Goal: Communication & Community: Ask a question

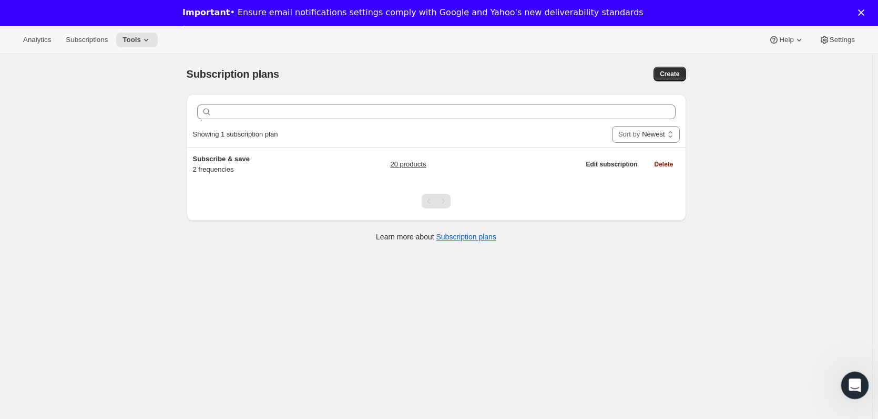
drag, startPoint x: 864, startPoint y: 379, endPoint x: 859, endPoint y: 382, distance: 6.3
click at [865, 378] on html at bounding box center [852, 383] width 25 height 25
click at [850, 383] on icon "Open Intercom Messenger" at bounding box center [852, 384] width 17 height 17
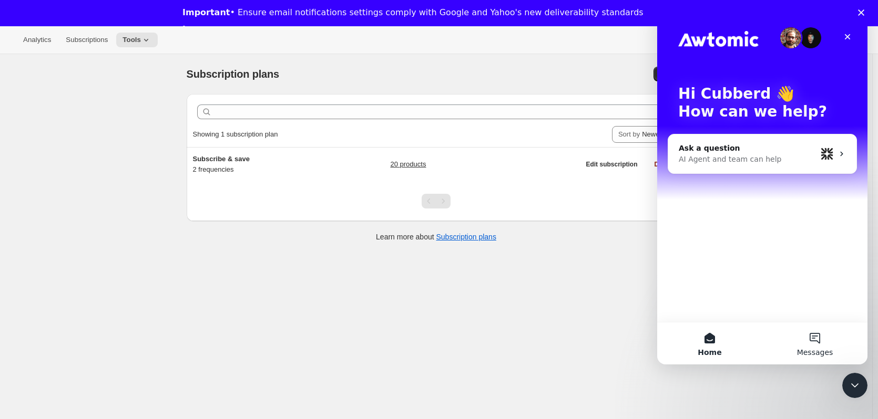
click at [820, 337] on button "Messages" at bounding box center [814, 344] width 105 height 42
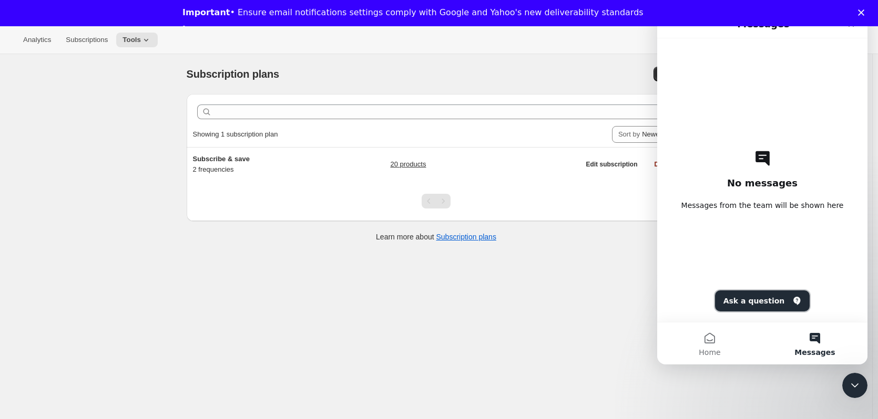
click at [757, 297] on button "Ask a question" at bounding box center [762, 301] width 95 height 21
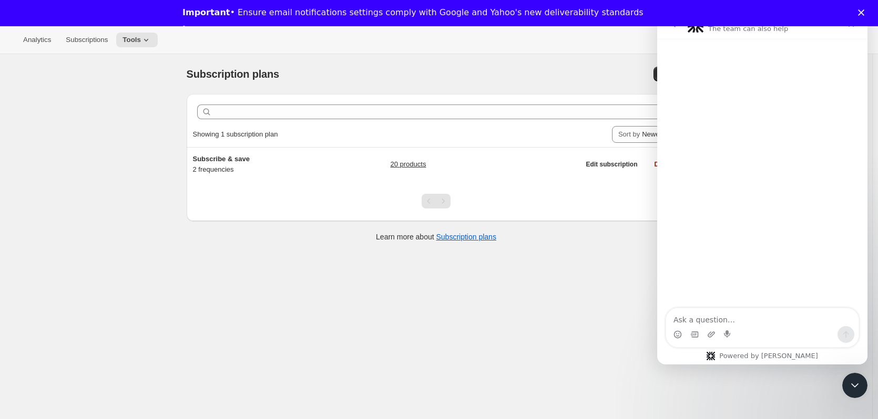
click at [750, 315] on textarea "Ask a question…" at bounding box center [762, 317] width 192 height 18
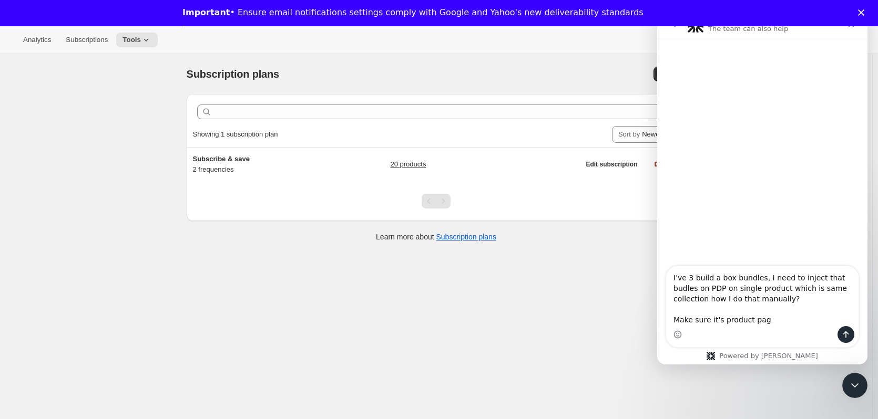
type textarea "I've 3 build a box bundles, I need to inject that budles on PDP on single produ…"
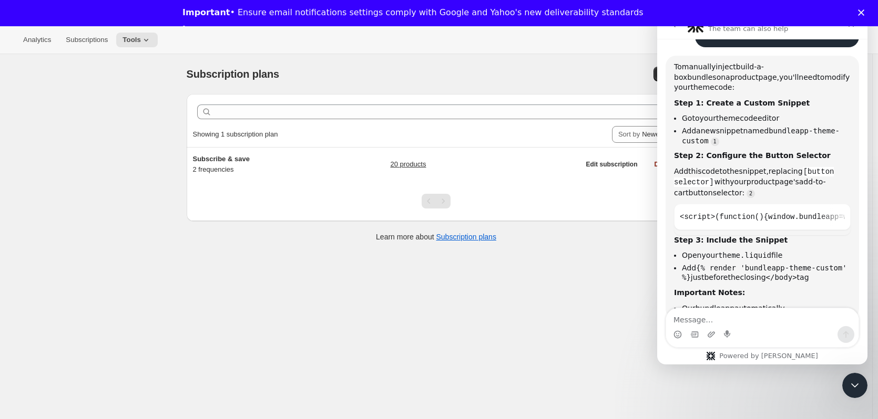
scroll to position [115, 0]
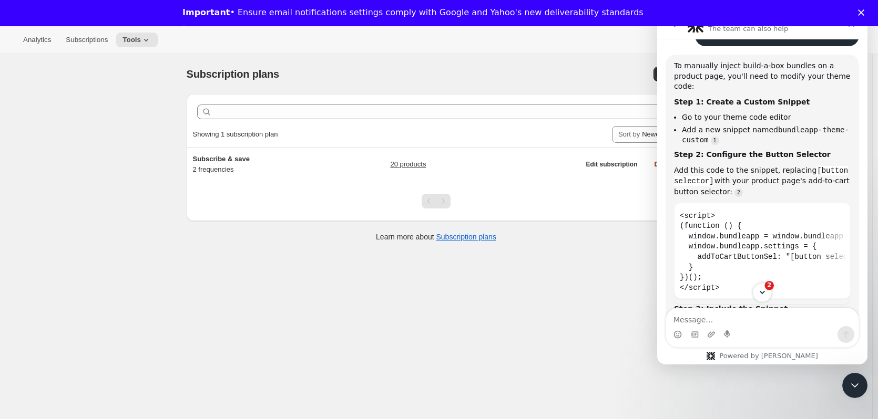
click at [765, 291] on icon "Scroll to bottom" at bounding box center [761, 292] width 9 height 9
click at [760, 294] on icon "Scroll to bottom" at bounding box center [761, 292] width 9 height 9
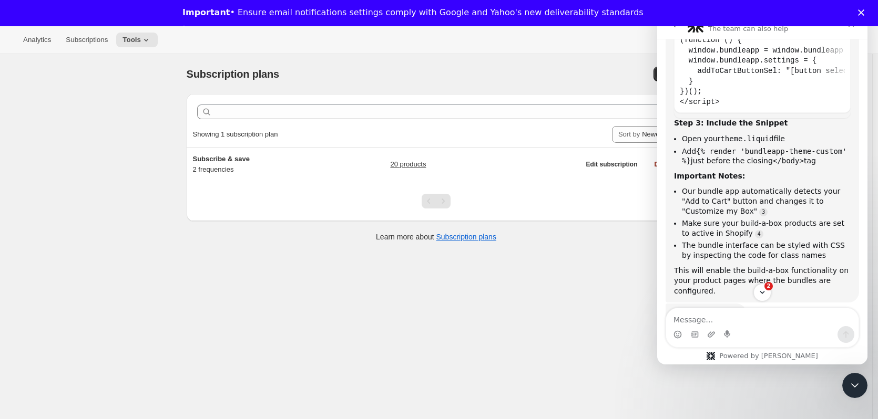
scroll to position [320, 0]
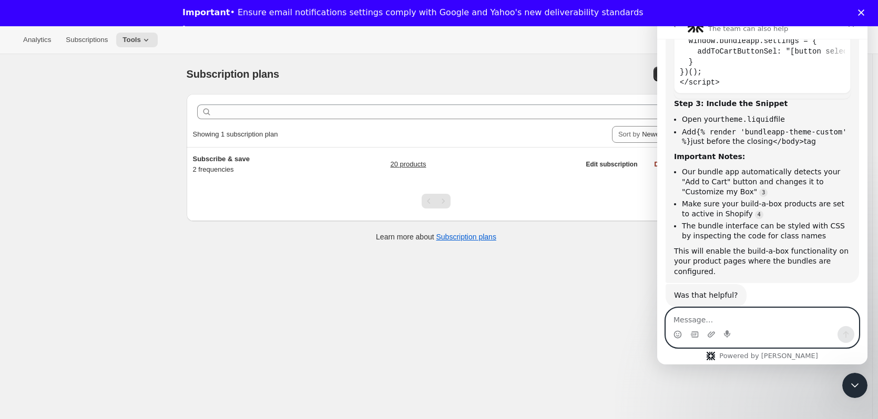
click at [743, 315] on textarea "Message…" at bounding box center [762, 317] width 192 height 18
type textarea "I don't want to replace "add to cart" button"
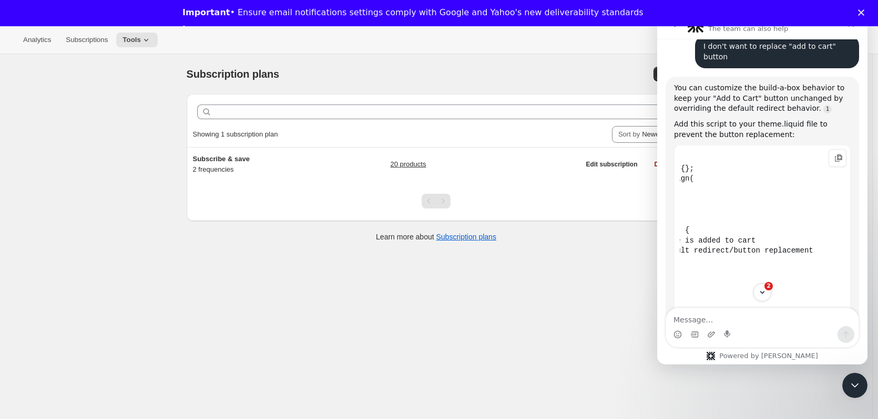
scroll to position [0, 0]
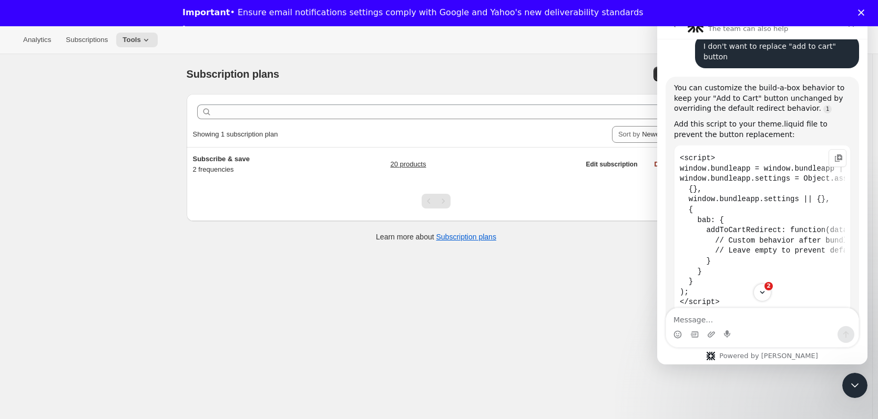
drag, startPoint x: 723, startPoint y: 280, endPoint x: 1312, endPoint y: 275, distance: 589.1
click at [766, 292] on icon "Scroll to bottom" at bounding box center [761, 292] width 9 height 9
click at [864, 16] on div "Important • Ensure email notifications settings comply with Google and Yahoo's …" at bounding box center [439, 21] width 878 height 35
click at [864, 13] on polygon "Close" at bounding box center [861, 12] width 6 height 6
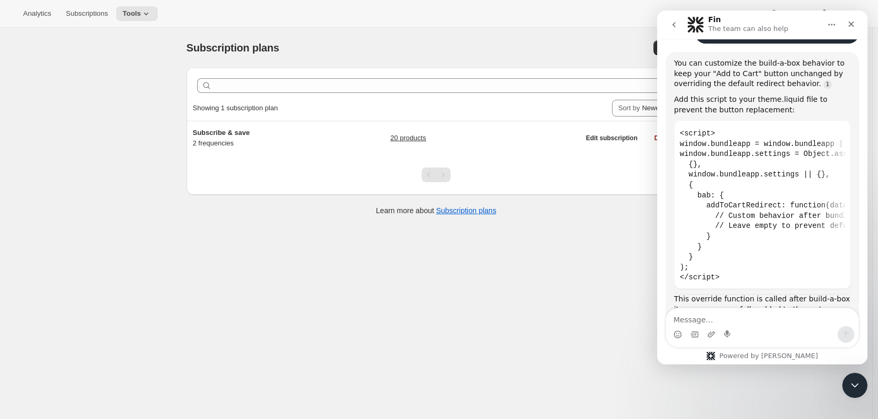
scroll to position [574, 0]
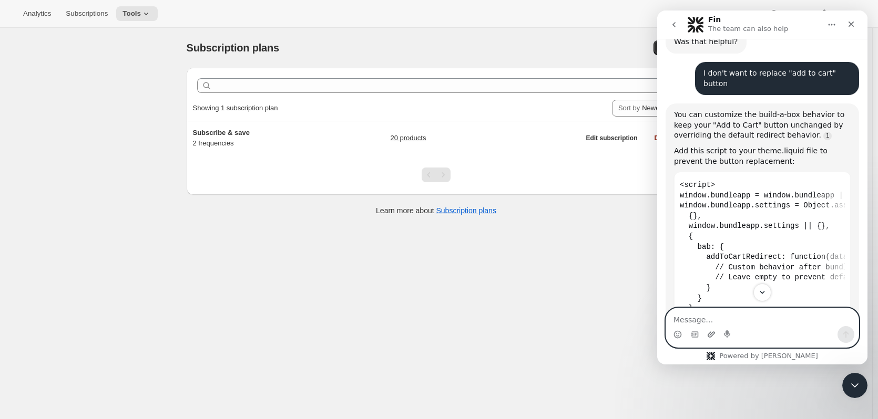
click at [714, 334] on icon "Upload attachment" at bounding box center [710, 335] width 7 height 6
click at [728, 314] on textarea "Message…" at bounding box center [762, 317] width 192 height 18
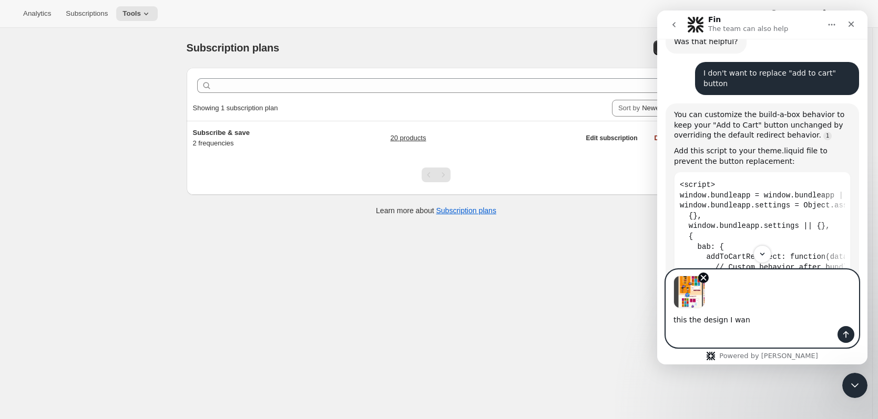
type textarea "this the design I want"
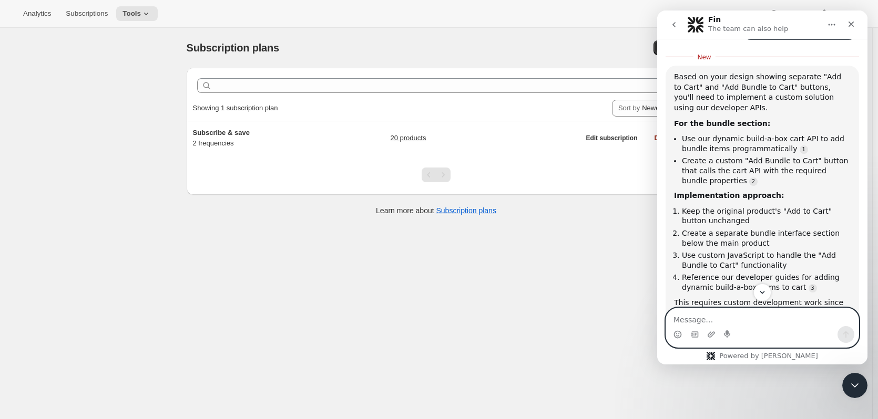
scroll to position [1143, 0]
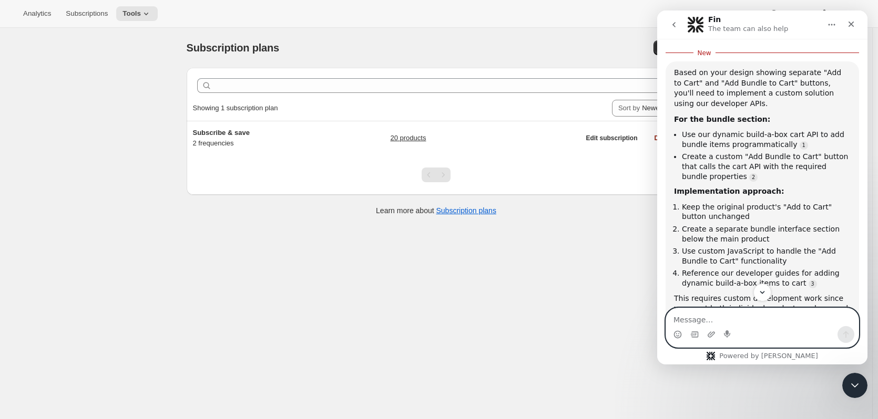
click at [723, 224] on li "Create a separate bundle interface section below the main product" at bounding box center [766, 233] width 169 height 19
click at [707, 224] on li "Create a separate bundle interface section below the main product" at bounding box center [766, 233] width 169 height 19
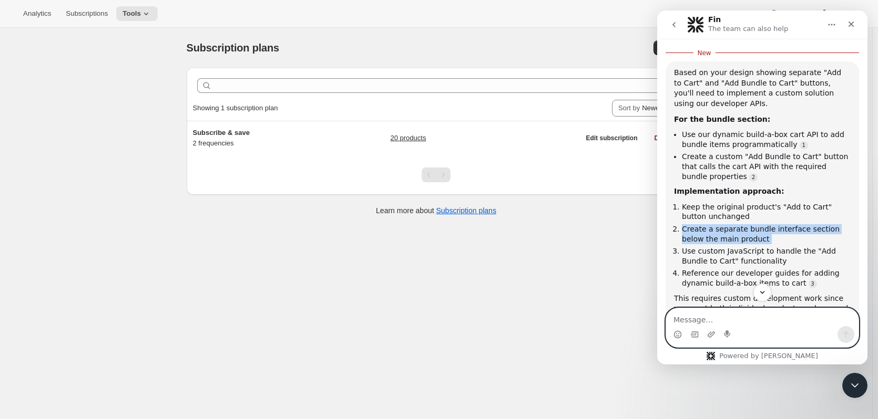
click at [707, 224] on li "Create a separate bundle interface section below the main product" at bounding box center [766, 233] width 169 height 19
click at [715, 246] on li "Use custom JavaScript to handle the "Add Bundle to Cart" functionality" at bounding box center [766, 255] width 169 height 19
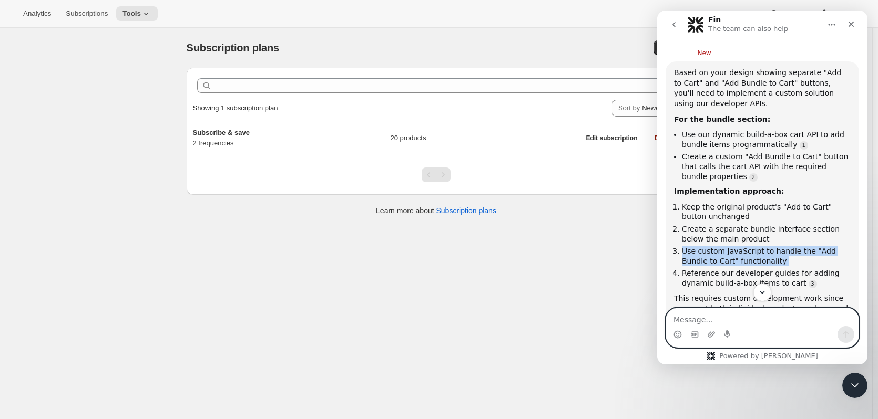
click at [715, 246] on li "Use custom JavaScript to handle the "Add Bundle to Cart" functionality" at bounding box center [766, 255] width 169 height 19
click at [714, 269] on li "Reference our developer guides for adding dynamic build-a-box items to cart" at bounding box center [766, 278] width 169 height 19
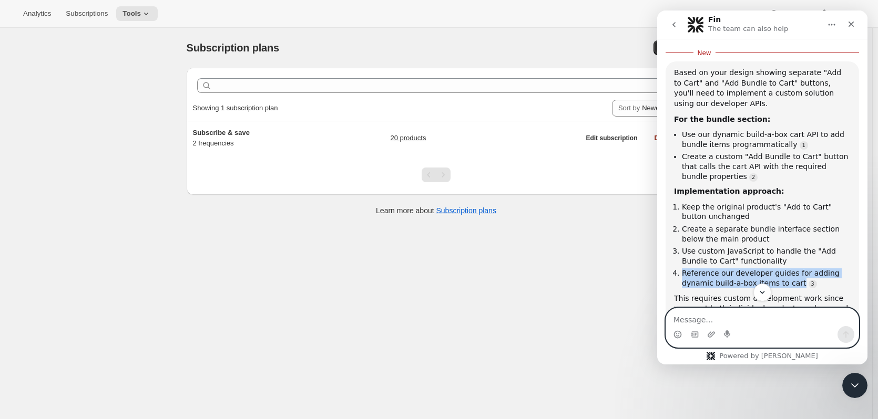
click at [714, 269] on li "Reference our developer guides for adding dynamic build-a-box items to cart" at bounding box center [766, 278] width 169 height 19
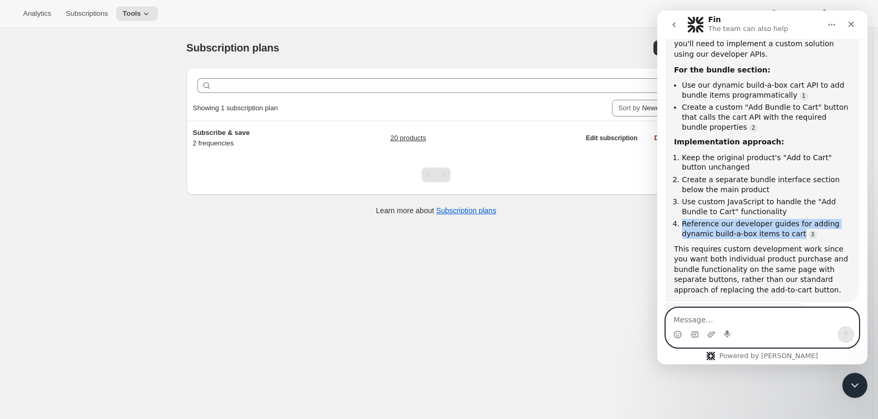
scroll to position [1195, 0]
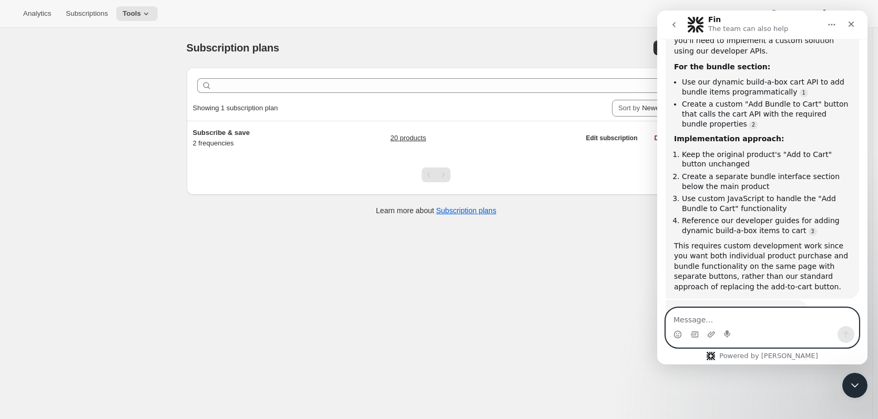
click at [696, 317] on textarea "Message…" at bounding box center [762, 317] width 192 height 18
type textarea "yes"
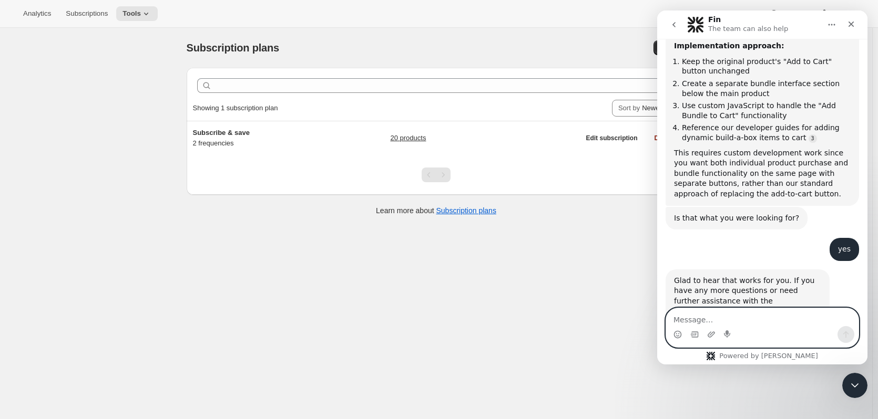
scroll to position [1272, 0]
type textarea "Can you let me know how I proceed with this?"
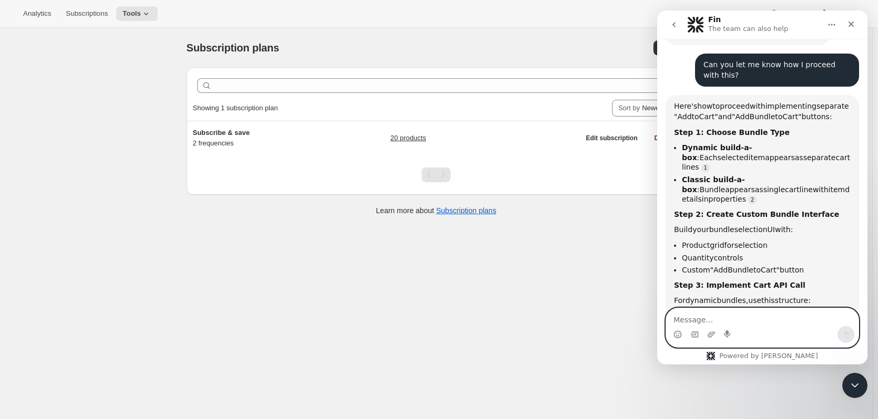
scroll to position [1562, 0]
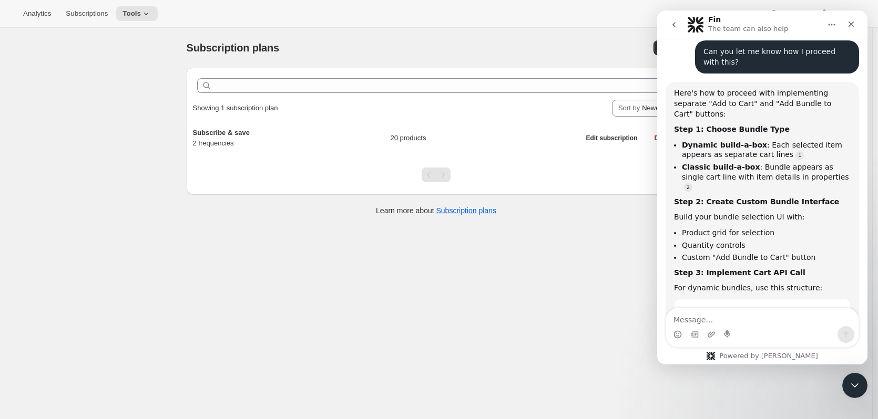
click at [748, 212] on div "Build your bundle selection UI with:" at bounding box center [762, 217] width 177 height 11
click at [741, 228] on li "Product grid for selection" at bounding box center [766, 233] width 169 height 10
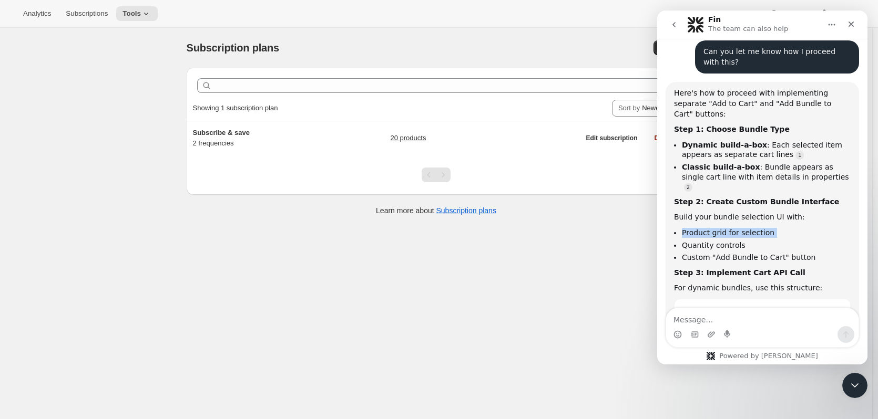
click at [741, 228] on li "Product grid for selection" at bounding box center [766, 233] width 169 height 10
click at [726, 241] on li "Quantity controls" at bounding box center [766, 246] width 169 height 10
click at [726, 253] on li "Custom "Add Bundle to Cart" button" at bounding box center [766, 258] width 169 height 10
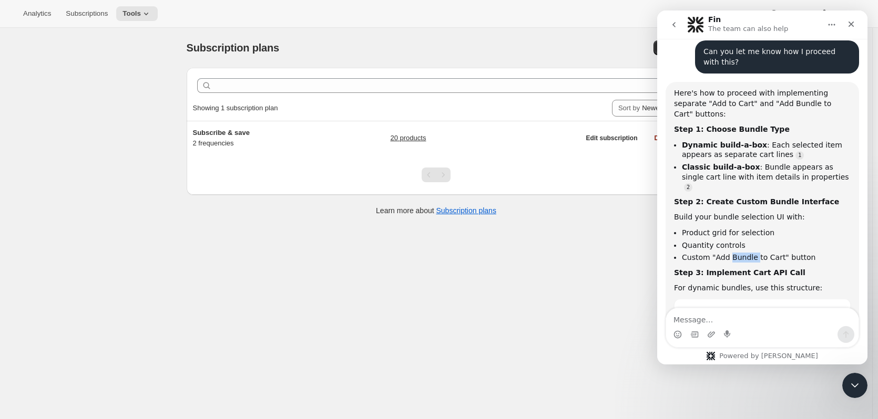
click at [726, 253] on li "Custom "Add Bundle to Cart" button" at bounding box center [766, 258] width 169 height 10
click at [742, 163] on b "Classic build-a-box" at bounding box center [721, 167] width 78 height 8
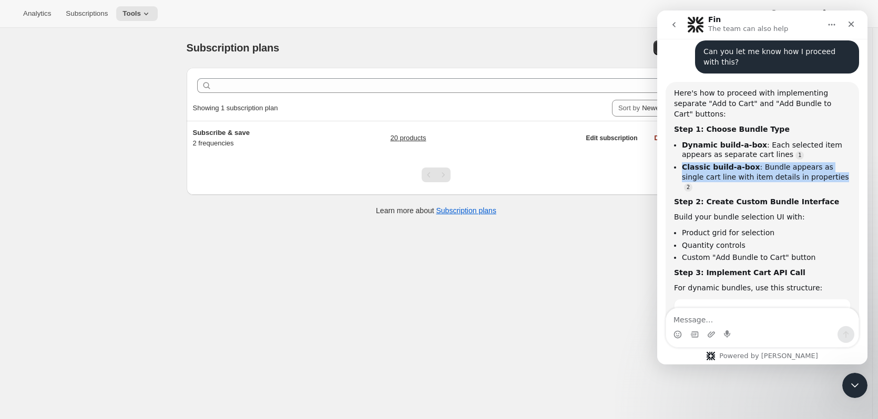
click at [748, 162] on li "Classic build-a-box : Bundle appears as single cart line with item details in p…" at bounding box center [766, 176] width 169 height 29
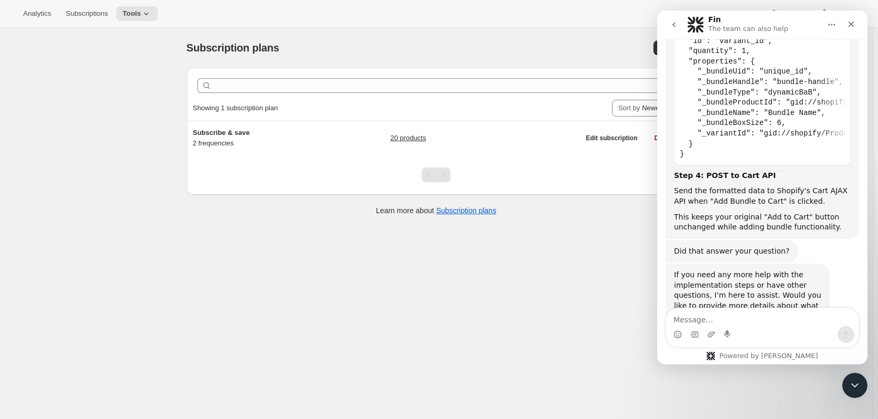
scroll to position [1845, 0]
